Goal: Task Accomplishment & Management: Manage account settings

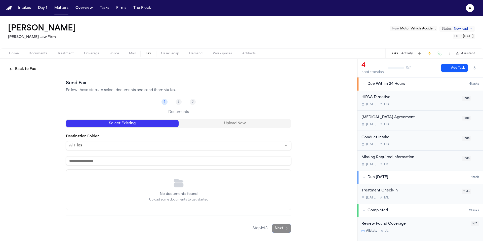
click at [429, 102] on div "[DATE] D B" at bounding box center [410, 104] width 97 height 4
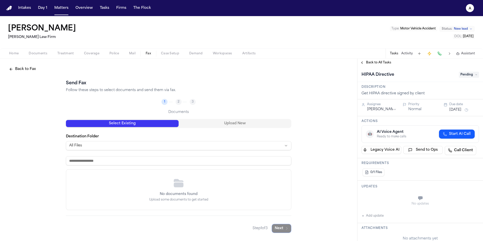
click at [475, 75] on icon at bounding box center [476, 75] width 3 height 3
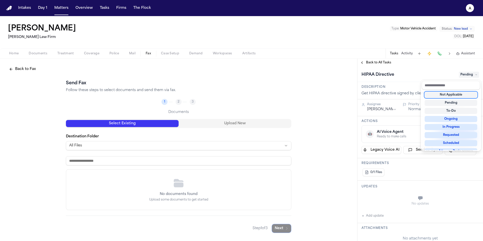
click at [380, 63] on div "**********" at bounding box center [421, 150] width 126 height 183
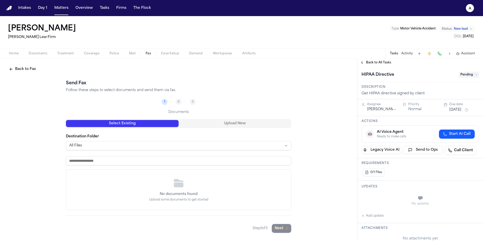
click at [383, 62] on span "Back to All Tasks" at bounding box center [378, 63] width 25 height 4
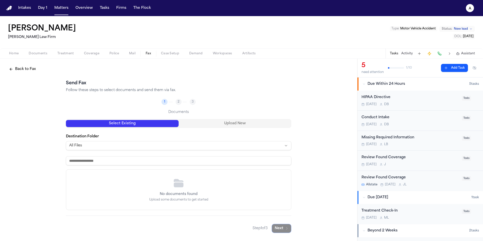
click at [434, 136] on div "Missing Required Information" at bounding box center [410, 138] width 97 height 6
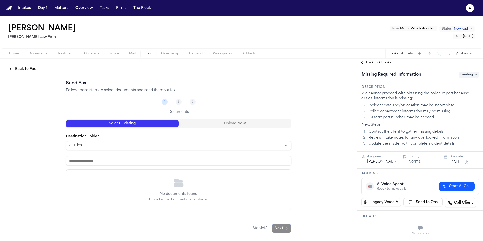
click at [474, 76] on span "Pending" at bounding box center [469, 75] width 20 height 6
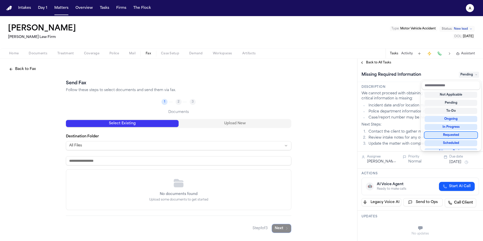
click at [457, 137] on div "Requested" at bounding box center [451, 135] width 53 height 6
click at [459, 135] on div "Requested" at bounding box center [451, 135] width 53 height 6
click at [426, 68] on div "Missing Required Information Requested" at bounding box center [421, 74] width 126 height 15
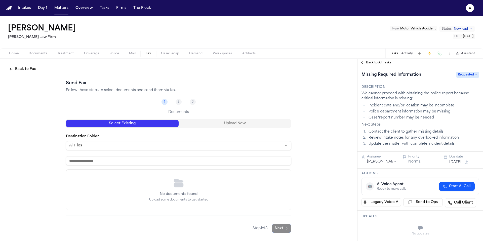
click at [475, 76] on span "Requested" at bounding box center [468, 75] width 23 height 6
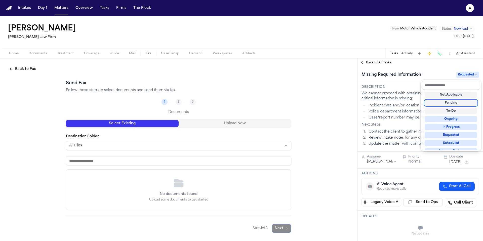
click at [464, 101] on div "Pending" at bounding box center [451, 103] width 53 height 6
click at [454, 62] on div "Back to All Tasks Missing Required Information Pending Description We cannot pr…" at bounding box center [421, 150] width 126 height 183
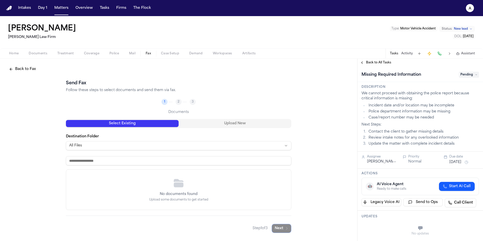
click at [78, 8] on button "Overview" at bounding box center [84, 8] width 21 height 9
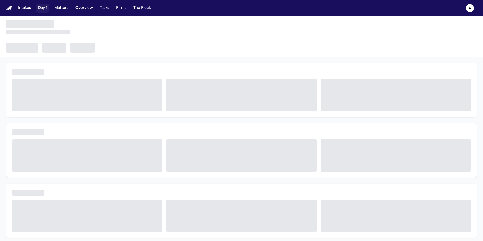
click at [63, 9] on button "Matters" at bounding box center [61, 8] width 18 height 9
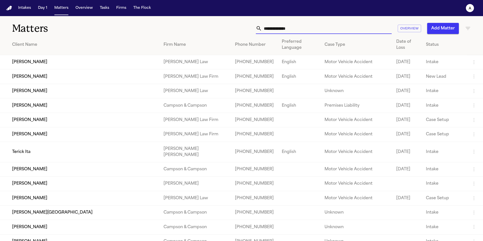
click at [290, 33] on input "text" at bounding box center [327, 28] width 130 height 11
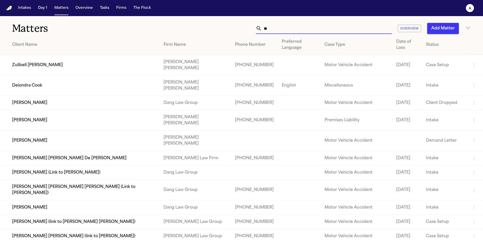
type input "*"
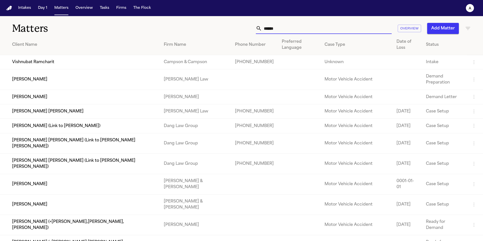
type input "*******"
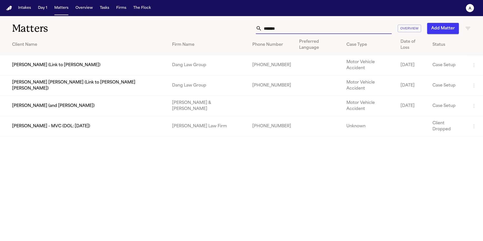
drag, startPoint x: 289, startPoint y: 31, endPoint x: 227, endPoint y: 29, distance: 61.5
click at [227, 29] on div "******* Overview Add Matter" at bounding box center [309, 28] width 326 height 11
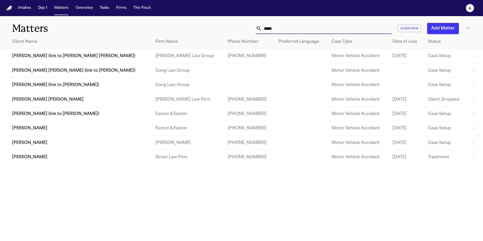
type input "*****"
click at [30, 162] on td "[PERSON_NAME]" at bounding box center [76, 157] width 152 height 14
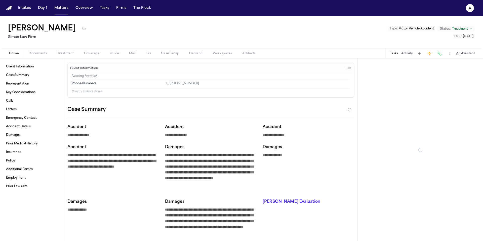
type textarea "*"
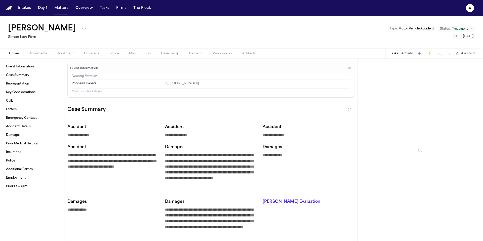
type textarea "*"
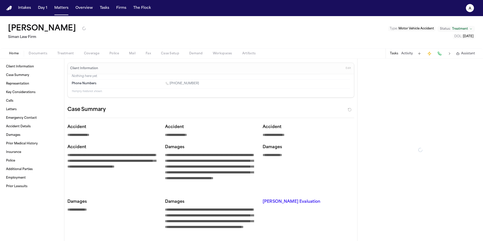
type textarea "*"
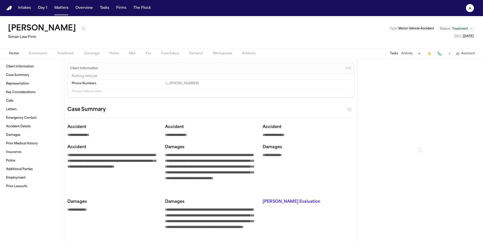
type textarea "*"
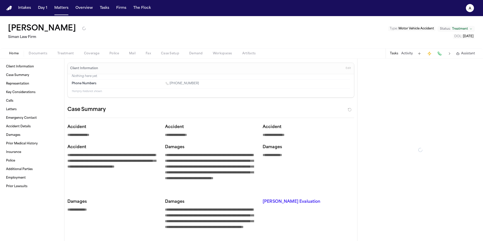
type textarea "*"
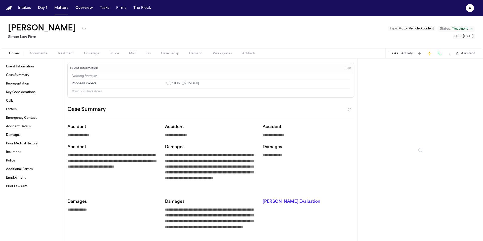
type textarea "*"
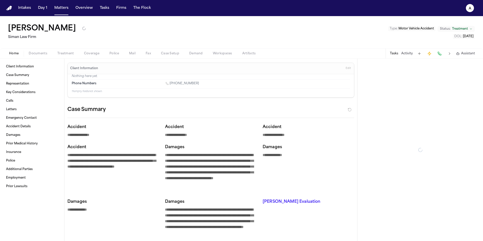
type textarea "*"
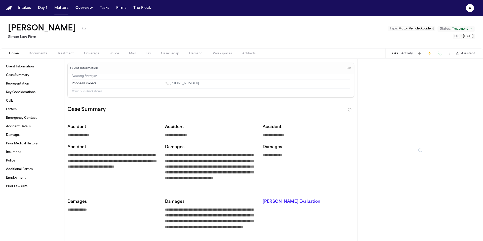
type textarea "*"
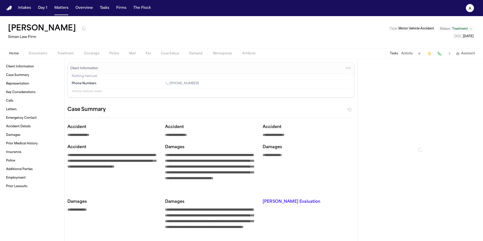
type textarea "*"
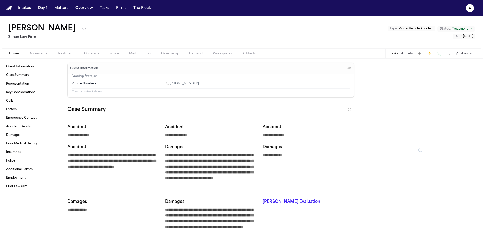
type textarea "*"
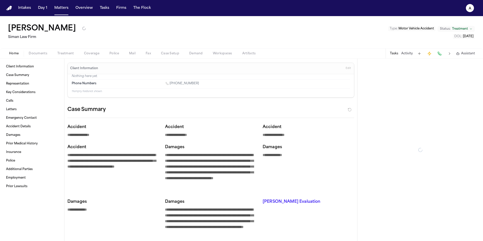
type textarea "*"
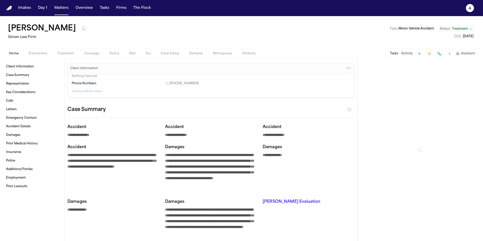
type textarea "*"
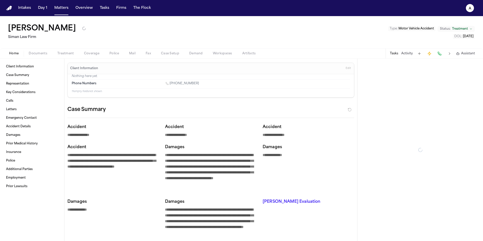
type textarea "*"
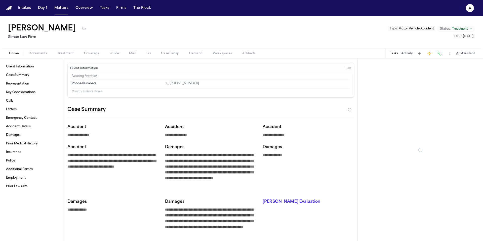
type textarea "*"
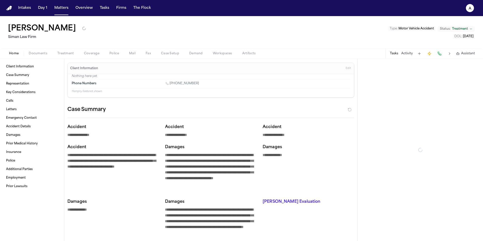
type textarea "*"
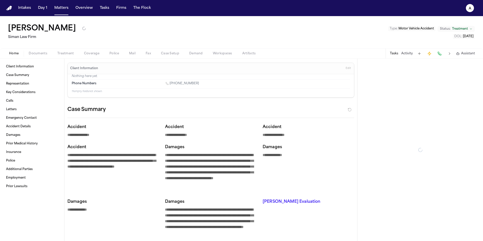
type textarea "*"
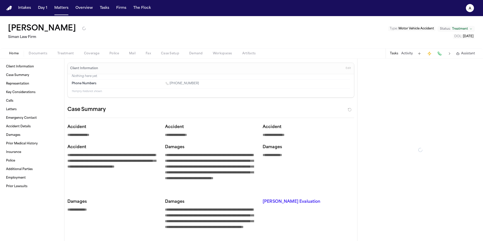
type textarea "*"
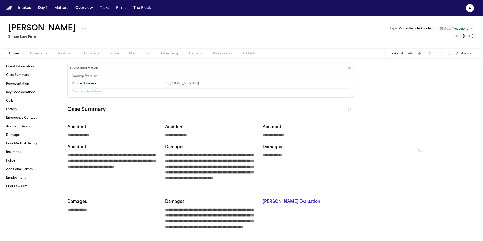
type textarea "*"
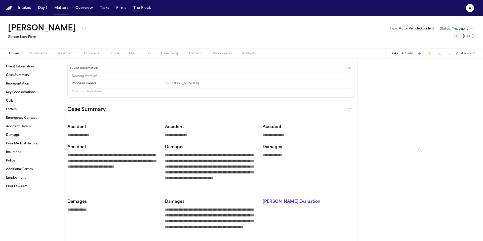
type textarea "*"
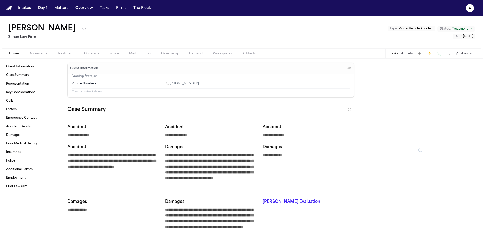
type textarea "*"
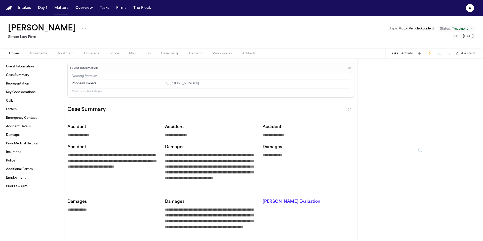
type textarea "*"
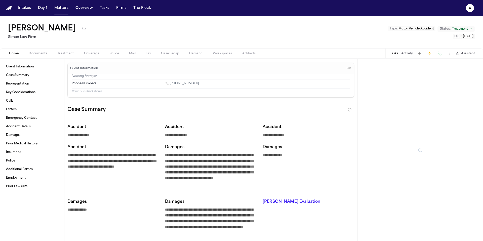
type textarea "*"
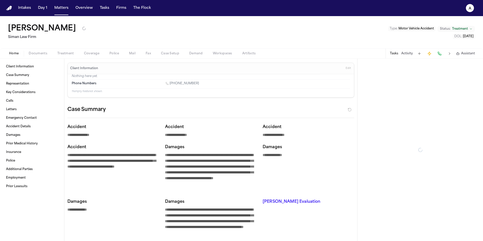
type textarea "*"
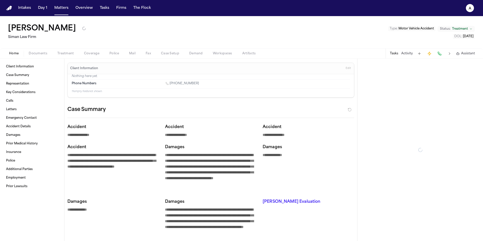
type textarea "*"
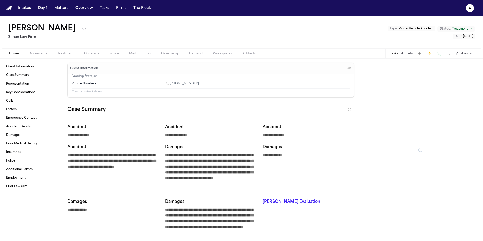
type textarea "*"
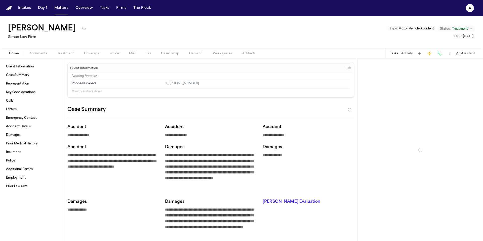
type textarea "*"
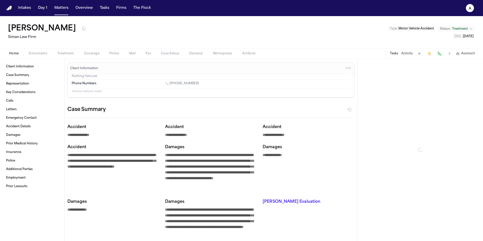
type textarea "*"
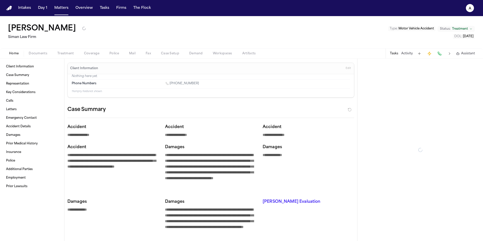
type textarea "*"
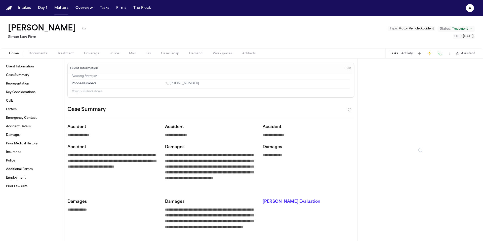
type textarea "*"
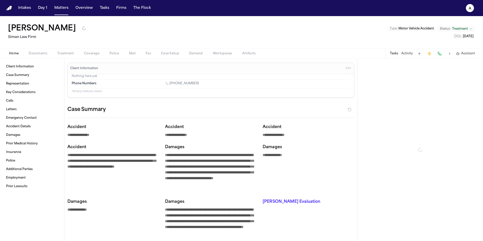
type textarea "*"
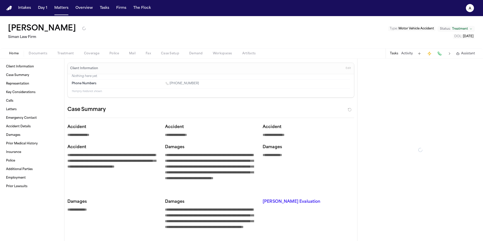
type textarea "*"
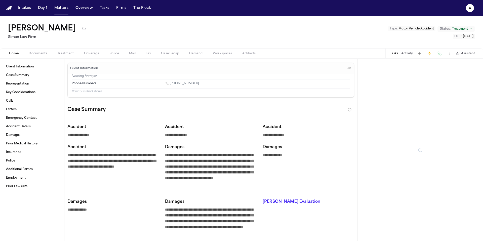
type textarea "*"
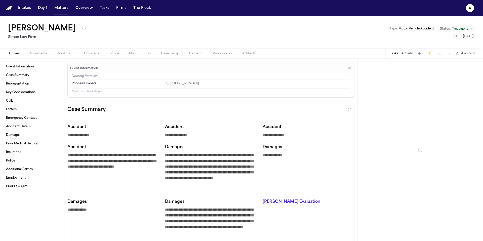
type textarea "*"
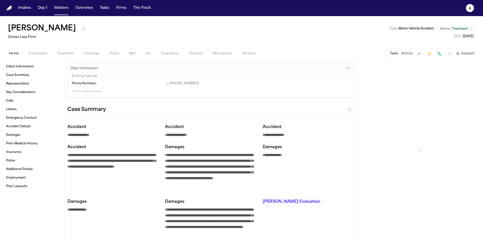
type textarea "*"
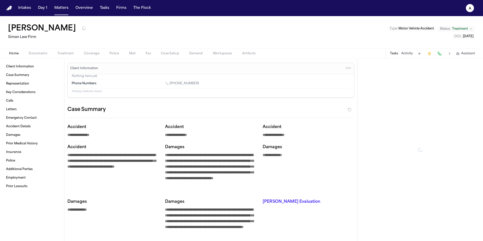
type textarea "*"
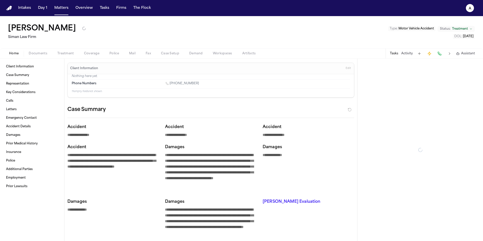
type textarea "*"
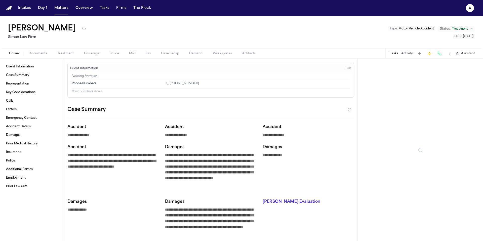
type textarea "*"
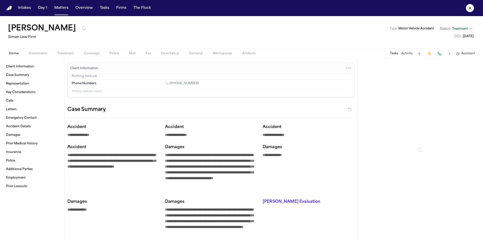
type textarea "*"
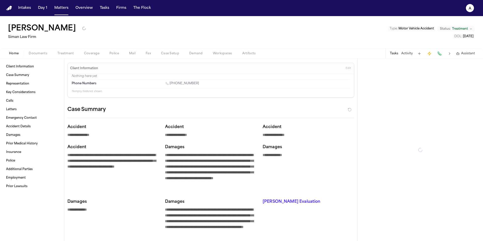
type textarea "*"
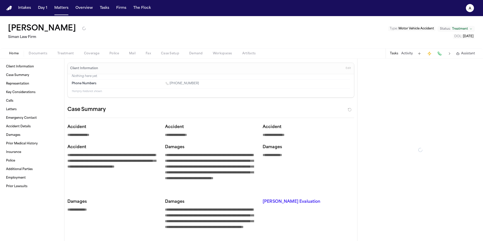
type textarea "*"
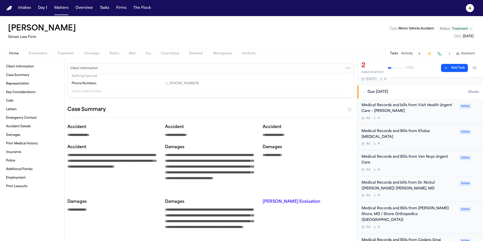
scroll to position [66, 0]
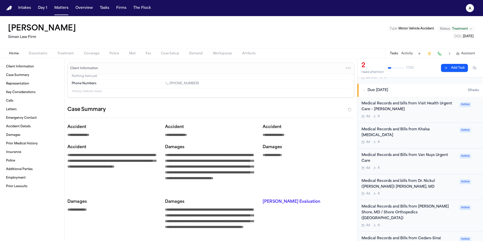
click at [427, 140] on div "Medical Records and [PERSON_NAME] from Khalsa [MEDICAL_DATA] 4d A Active" at bounding box center [421, 136] width 126 height 26
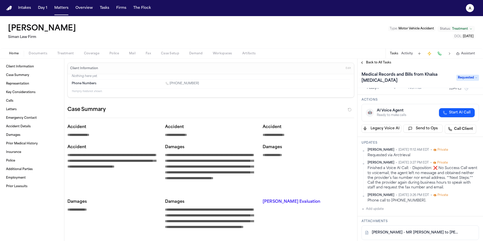
scroll to position [47, 0]
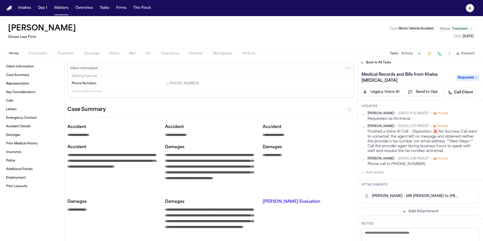
click at [383, 173] on button "Add update" at bounding box center [373, 173] width 22 height 6
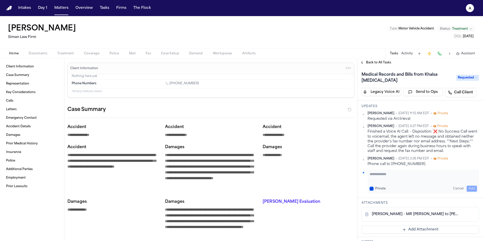
click at [381, 173] on textarea "Add your update" at bounding box center [424, 177] width 108 height 10
click at [407, 176] on textarea "**********" at bounding box center [422, 177] width 104 height 10
click at [391, 175] on textarea "**********" at bounding box center [422, 177] width 104 height 10
click at [431, 175] on textarea "**********" at bounding box center [422, 177] width 104 height 10
click at [371, 187] on button "Private" at bounding box center [372, 189] width 4 height 4
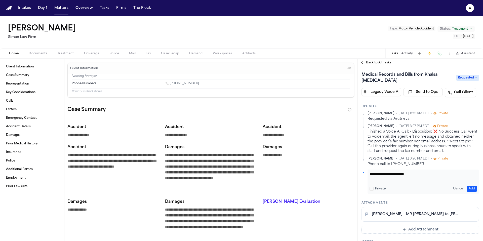
click at [423, 175] on textarea "**********" at bounding box center [422, 177] width 104 height 10
click at [370, 175] on textarea "**********" at bounding box center [422, 177] width 104 height 10
click at [463, 175] on textarea "**********" at bounding box center [422, 177] width 104 height 10
click at [470, 188] on button "Add" at bounding box center [472, 189] width 10 height 6
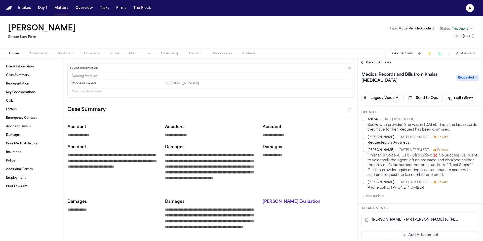
scroll to position [44, 0]
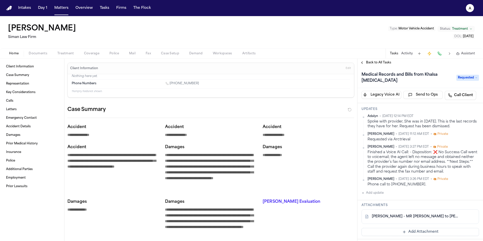
click at [413, 204] on h3 "Attachments" at bounding box center [421, 205] width 118 height 4
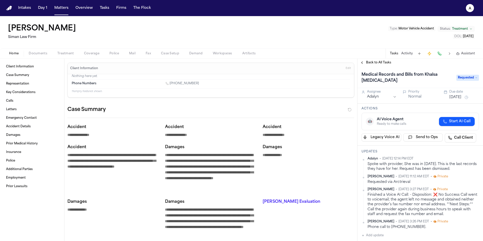
scroll to position [0, 0]
